Goal: Task Accomplishment & Management: Manage account settings

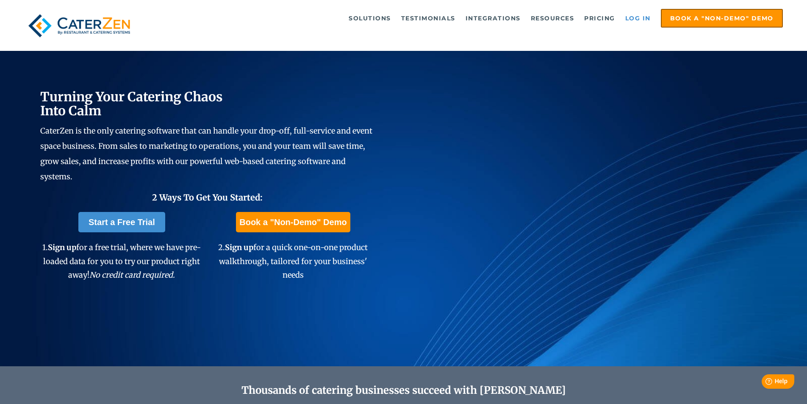
click at [640, 19] on link "Log in" at bounding box center [638, 18] width 34 height 17
click at [644, 19] on link "Log in" at bounding box center [638, 18] width 34 height 17
click at [641, 16] on link "Log in" at bounding box center [638, 18] width 34 height 17
